Goal: Information Seeking & Learning: Find specific fact

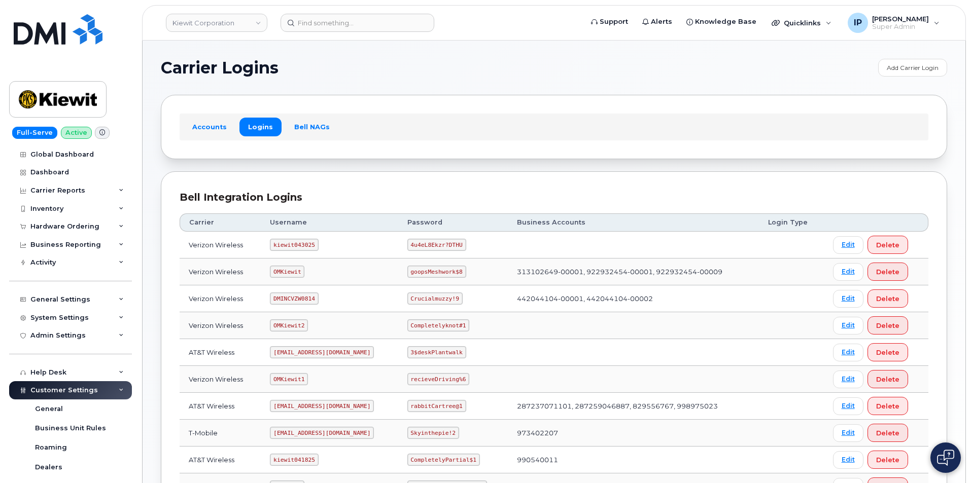
scroll to position [182, 0]
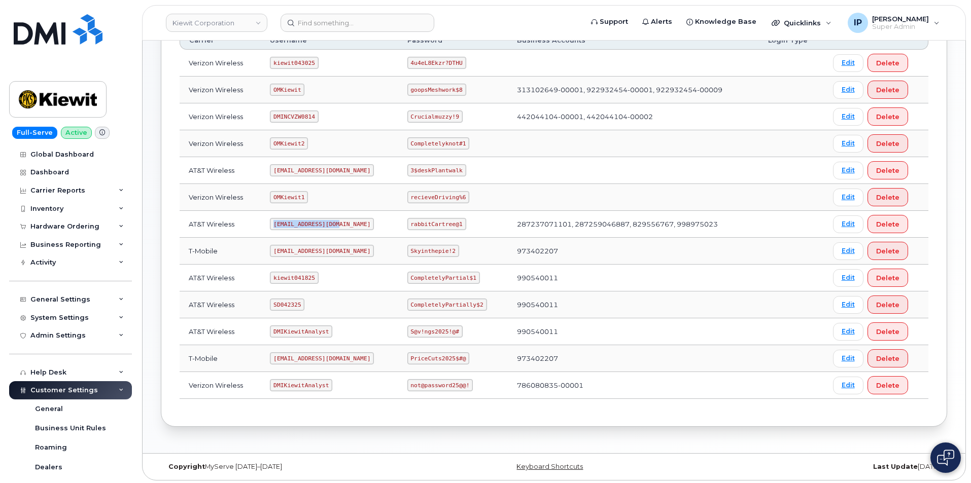
drag, startPoint x: 335, startPoint y: 222, endPoint x: 271, endPoint y: 222, distance: 64.4
click at [271, 222] on code "ms-kiewit@dminc.com" at bounding box center [322, 224] width 104 height 12
copy code "ms-kiewit@dminc.com"
drag, startPoint x: 460, startPoint y: 223, endPoint x: 410, endPoint y: 220, distance: 49.8
click at [410, 220] on code "rabbitCartree@1" at bounding box center [436, 224] width 59 height 12
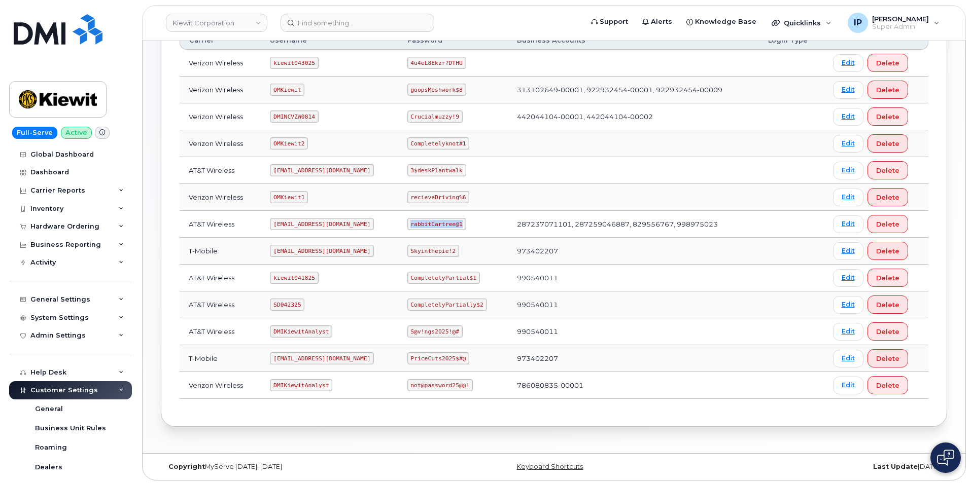
copy code "rabbitCartree@1"
drag, startPoint x: 313, startPoint y: 275, endPoint x: 265, endPoint y: 278, distance: 48.3
click at [265, 278] on td "kiewit041825" at bounding box center [329, 278] width 137 height 27
copy code "kiewit041825"
drag, startPoint x: 474, startPoint y: 275, endPoint x: 401, endPoint y: 274, distance: 72.6
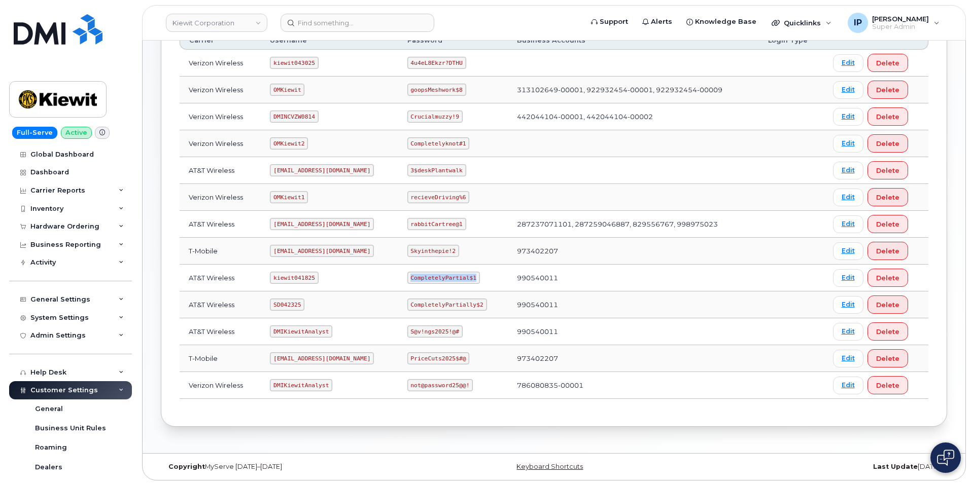
click at [401, 274] on td "CompletelyPartial$1" at bounding box center [453, 278] width 110 height 27
copy code "CompletelyPartial$1"
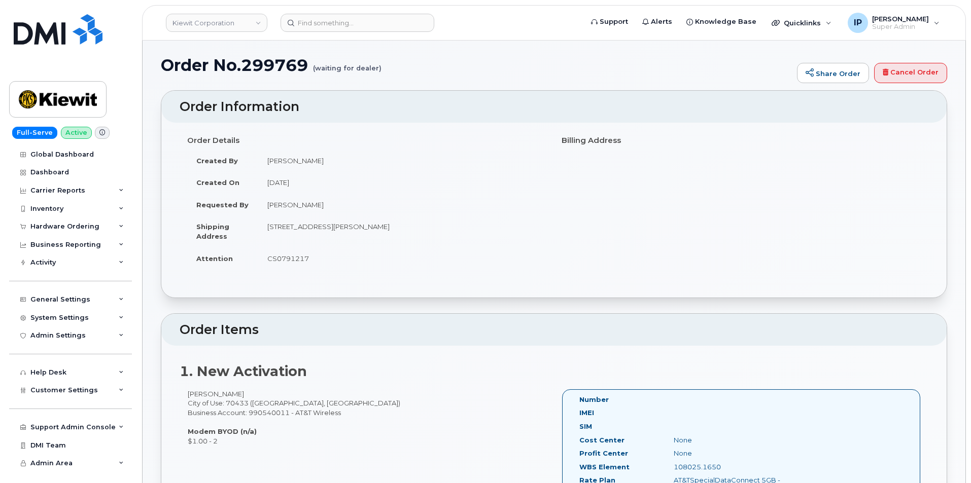
scroll to position [51, 0]
